Goal: Information Seeking & Learning: Learn about a topic

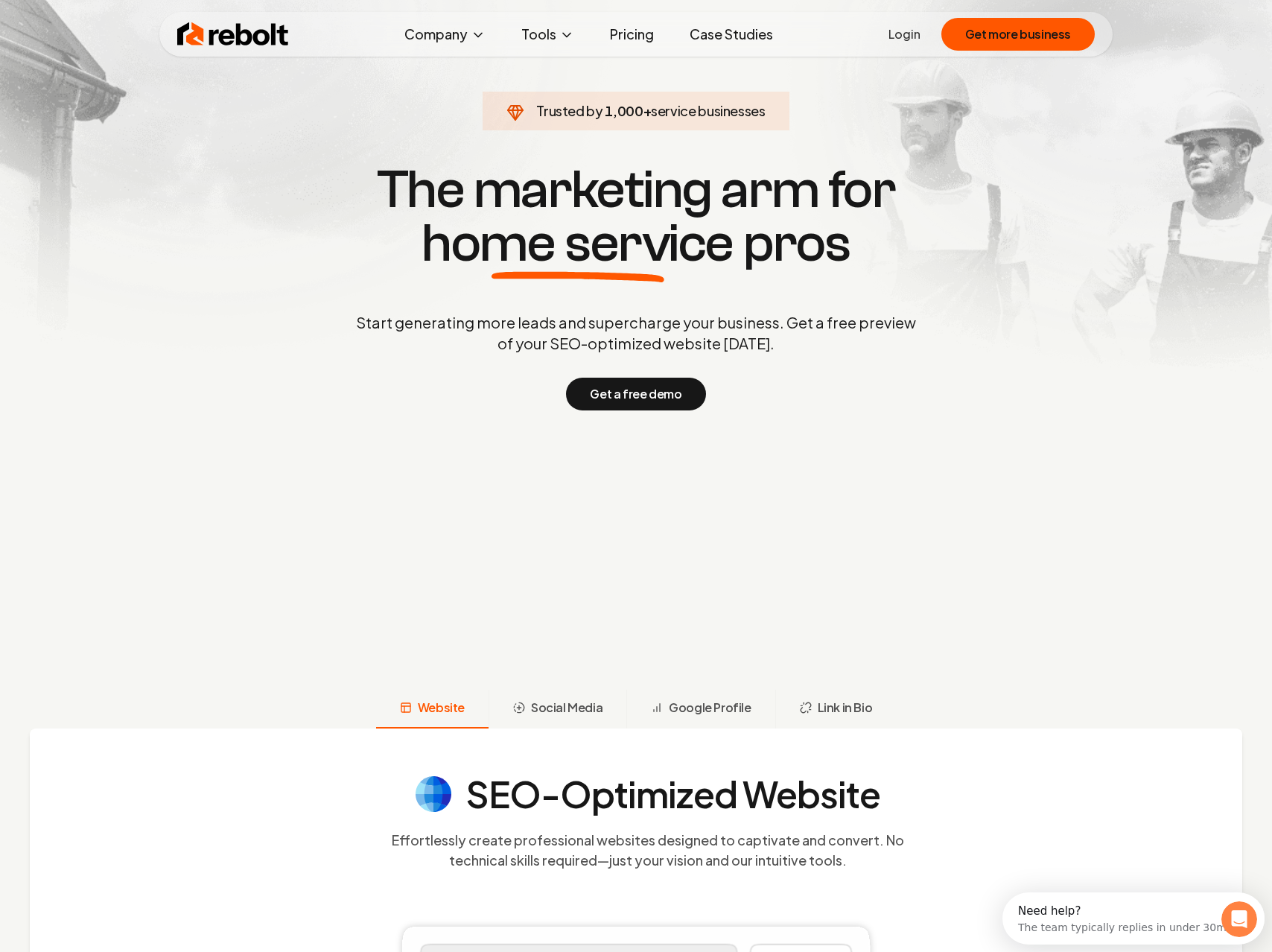
scroll to position [230, 0]
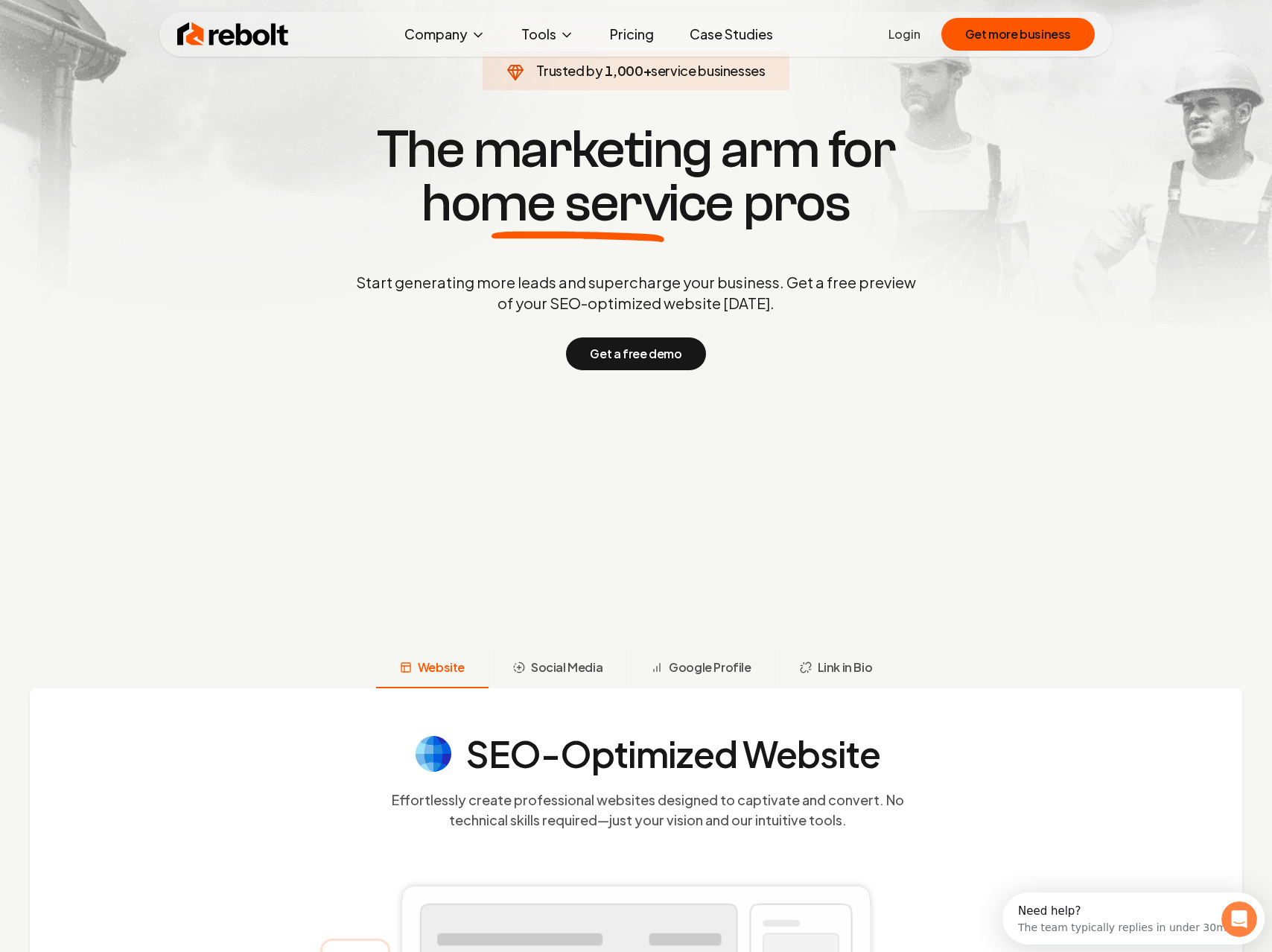
click at [611, 35] on link "Pricing" at bounding box center [632, 35] width 67 height 30
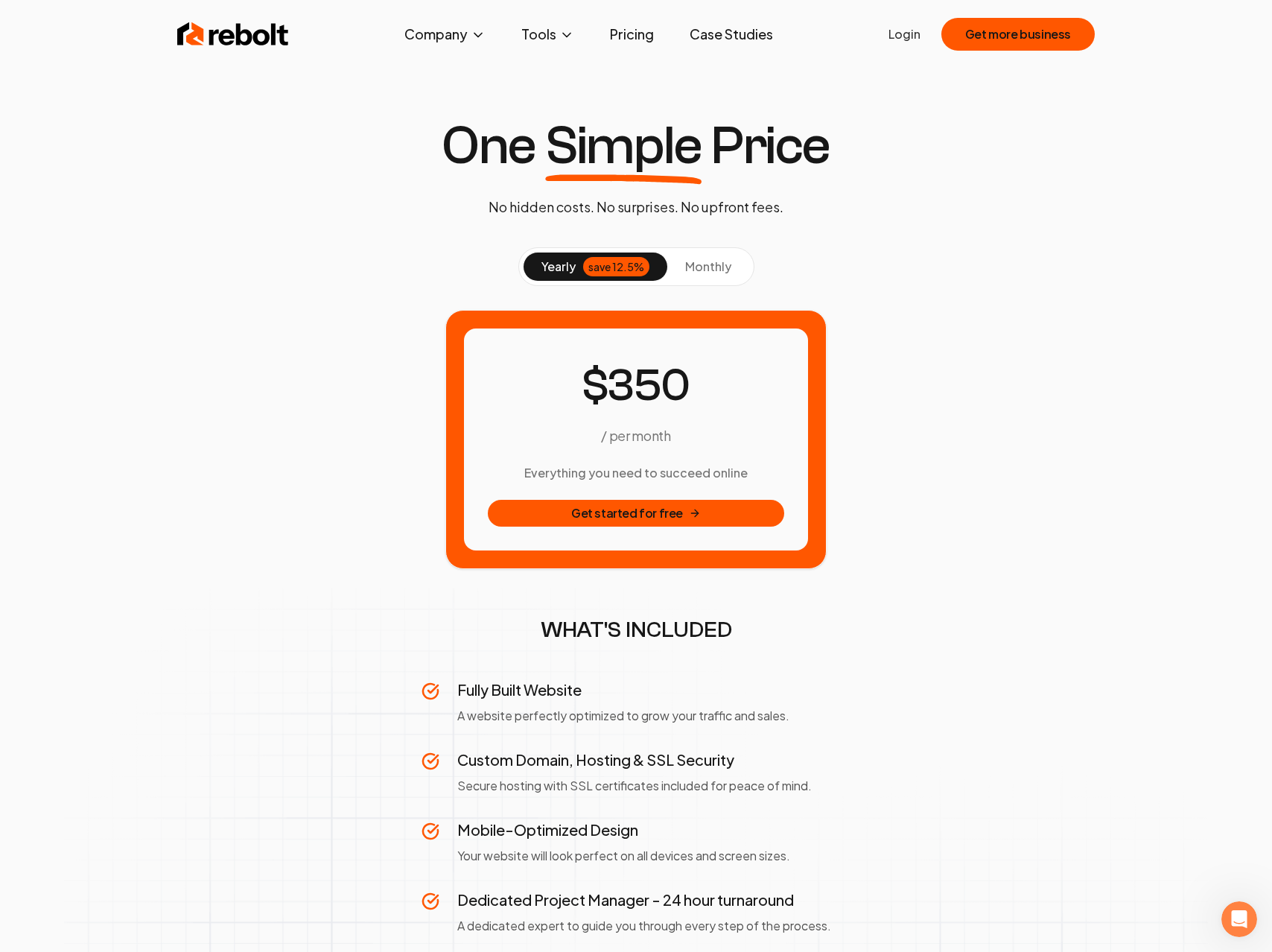
click at [698, 264] on span "monthly" at bounding box center [708, 267] width 46 height 16
click at [546, 267] on span "yearly" at bounding box center [558, 267] width 35 height 18
click at [454, 26] on button "Company" at bounding box center [445, 35] width 105 height 30
click at [442, 84] on link "About" at bounding box center [445, 88] width 149 height 30
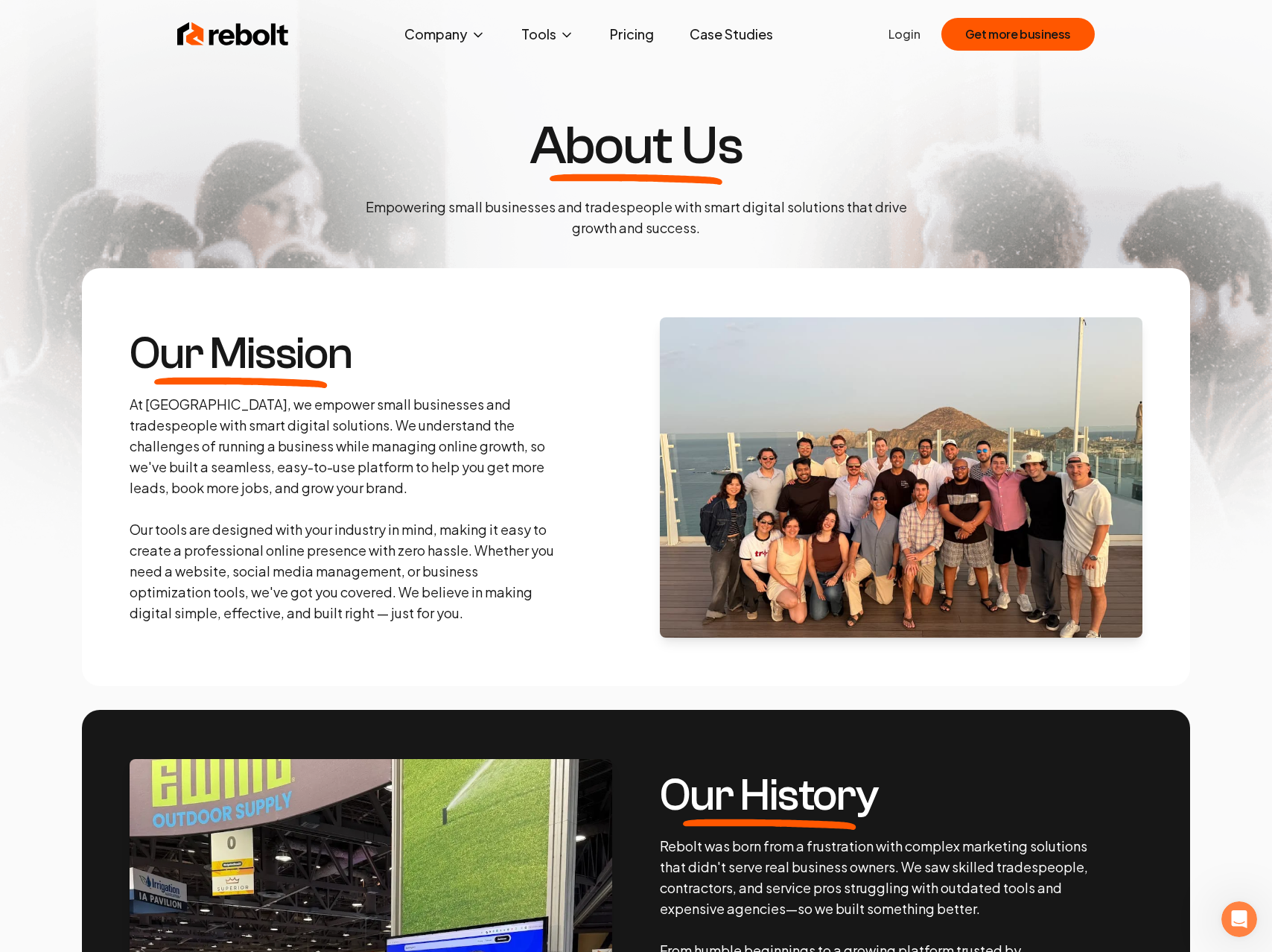
click at [758, 31] on link "Case Studies" at bounding box center [731, 35] width 107 height 30
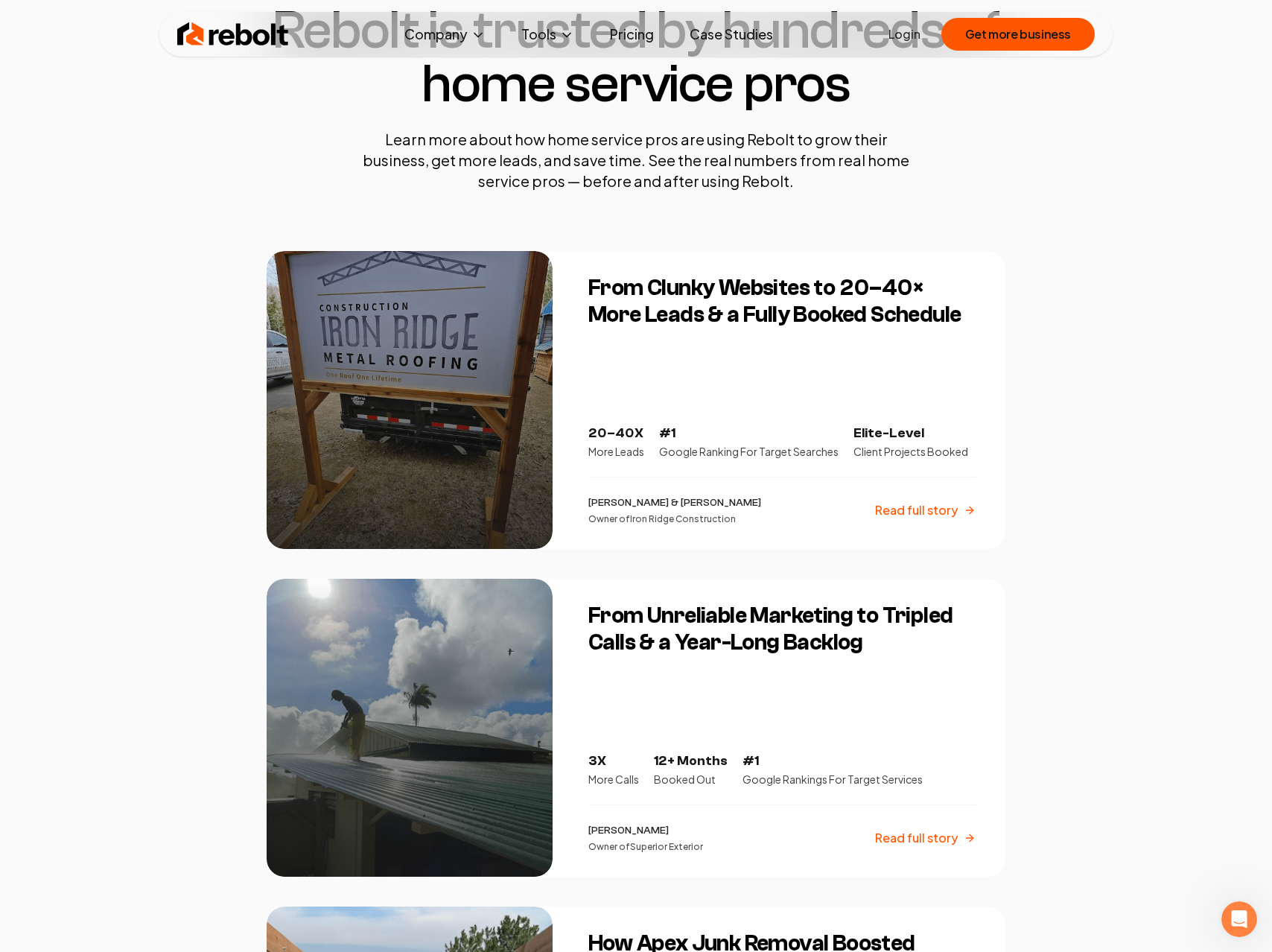
scroll to position [85, 0]
